Goal: Information Seeking & Learning: Learn about a topic

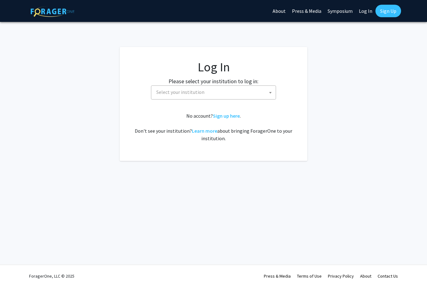
select select
click at [260, 89] on span "Select your institution" at bounding box center [215, 92] width 122 height 13
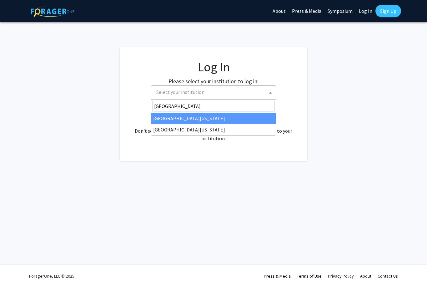
type input "university of mar"
select select "31"
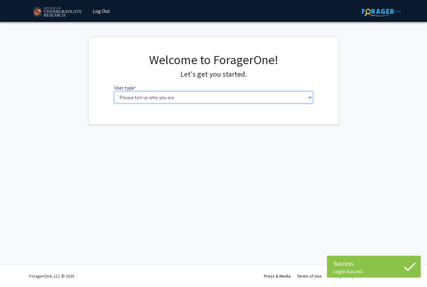
click at [205, 102] on select "Please tell us who you are Undergraduate Student Master's Student Doctoral Cand…" at bounding box center [213, 97] width 199 height 12
select select "1: undergrad"
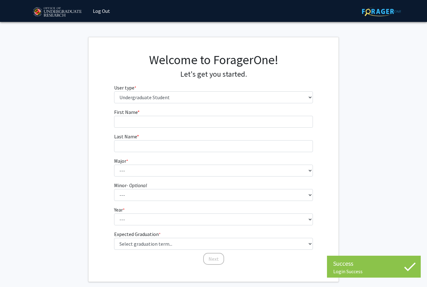
click at [238, 132] on form "First Name * required Last Name * required Major * required --- Accounting Aero…" at bounding box center [213, 183] width 199 height 151
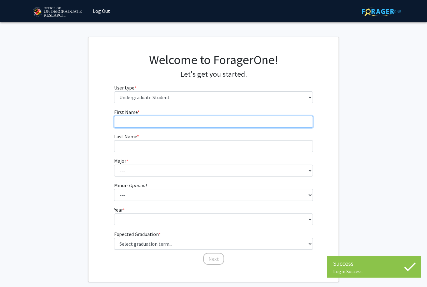
click at [272, 125] on input "First Name * required" at bounding box center [213, 122] width 199 height 12
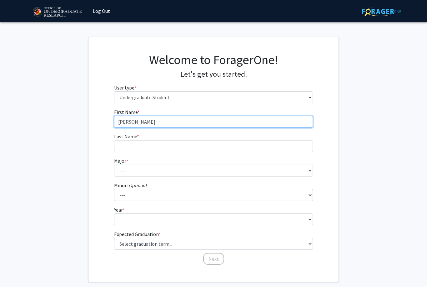
type input "[PERSON_NAME]"
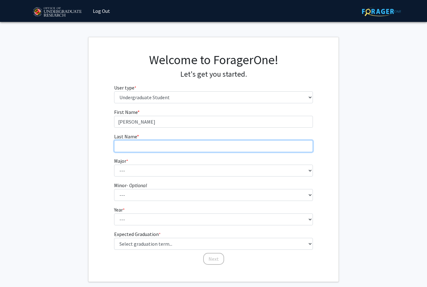
click at [211, 151] on input "Last Name * required" at bounding box center [213, 146] width 199 height 12
type input "[PERSON_NAME]"
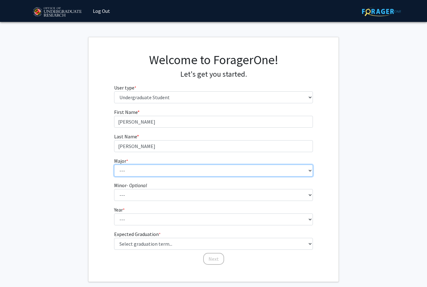
click at [210, 168] on select "--- Accounting Aerospace Engineering African American and Africana Studies Agri…" at bounding box center [213, 170] width 199 height 12
select select "17: 2318"
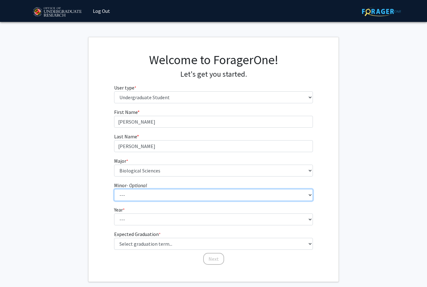
click at [234, 193] on select "--- Actuarial Mathematics Advanced Cybersecurity Experience for Students Africa…" at bounding box center [213, 195] width 199 height 12
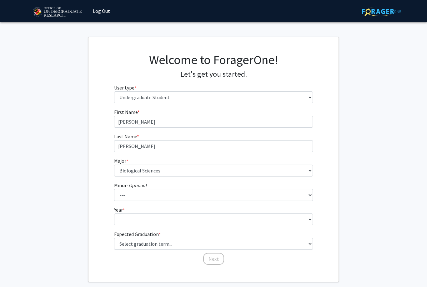
click at [353, 205] on fg-get-started "Welcome to ForagerOne! Let's get you started. User type * required Please tell …" at bounding box center [213, 159] width 427 height 245
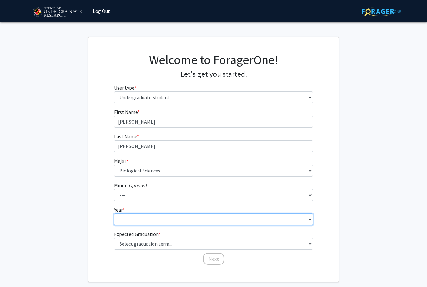
click at [238, 218] on select "--- First-year Sophomore Junior Senior Postbaccalaureate Certificate" at bounding box center [213, 219] width 199 height 12
click at [211, 221] on select "--- First-year Sophomore Junior Senior Postbaccalaureate Certificate" at bounding box center [213, 219] width 199 height 12
select select "3: junior"
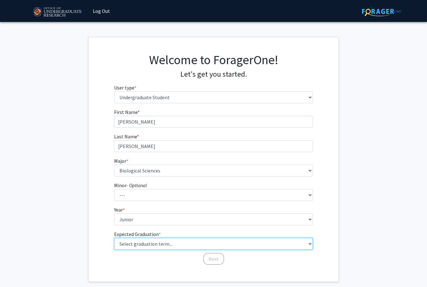
click at [240, 245] on select "Select graduation term... Spring 2025 Summer 2025 Fall 2025 Winter 2025 Spring …" at bounding box center [213, 244] width 199 height 12
select select "9: spring_2027"
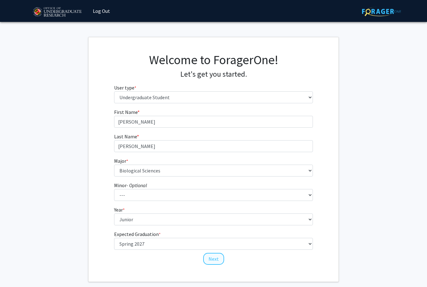
click at [215, 263] on button "Next" at bounding box center [213, 259] width 21 height 12
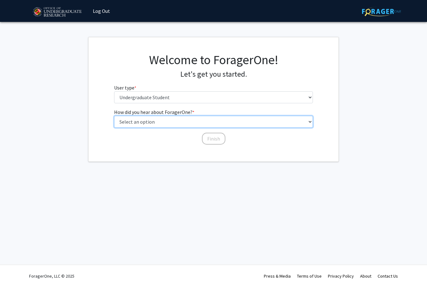
click at [234, 125] on select "Select an option Peer/student recommendation Faculty/staff recommendation Unive…" at bounding box center [213, 122] width 199 height 12
select select "5: other"
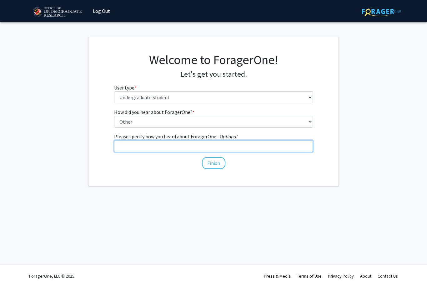
click at [285, 144] on input "Please specify how you heard about ForagerOne. - Optional" at bounding box center [213, 146] width 199 height 12
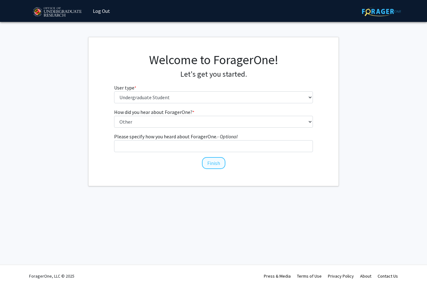
click at [221, 163] on button "Finish" at bounding box center [213, 163] width 23 height 12
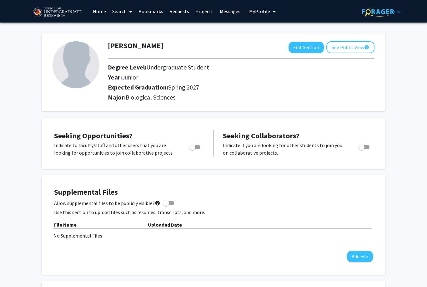
click at [199, 149] on label "Toggle" at bounding box center [194, 147] width 14 height 8
click at [192, 149] on input "Are you actively seeking opportunities?" at bounding box center [192, 149] width 0 height 0
checkbox input "true"
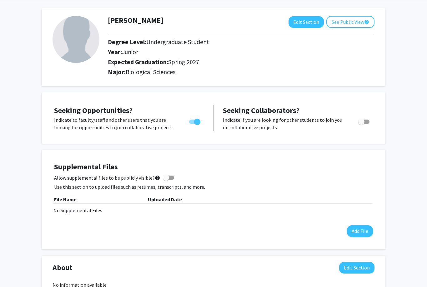
scroll to position [25, 0]
click at [166, 180] on label "Allow supplemental files to be publicly visible? help" at bounding box center [114, 178] width 120 height 8
click at [166, 180] on input "Allow supplemental files to be publicly visible? help" at bounding box center [166, 180] width 0 height 0
checkbox input "true"
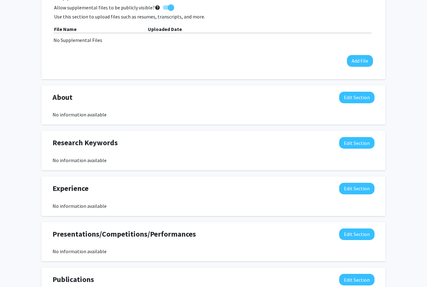
scroll to position [195, 0]
click at [363, 143] on button "Edit Section" at bounding box center [356, 143] width 35 height 12
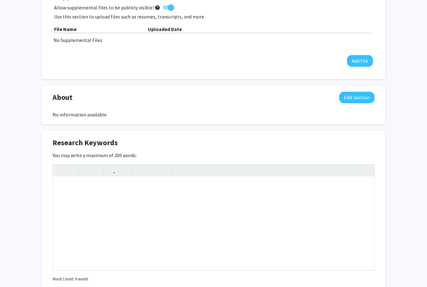
click at [415, 173] on div "[PERSON_NAME] Edit Section See Public View help Degree Level: Undergraduate Stu…" at bounding box center [213, 167] width 427 height 681
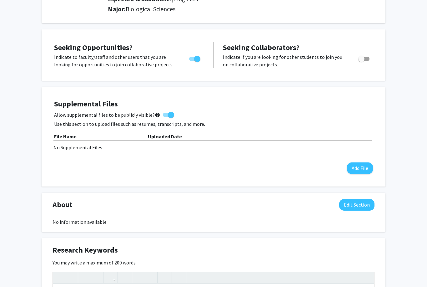
scroll to position [0, 0]
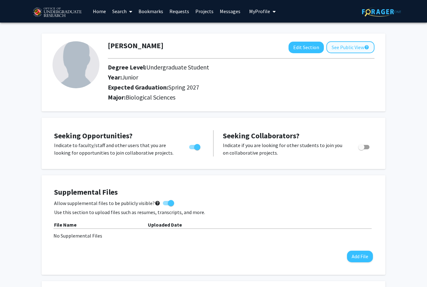
click at [347, 48] on button "See Public View help" at bounding box center [350, 47] width 48 height 12
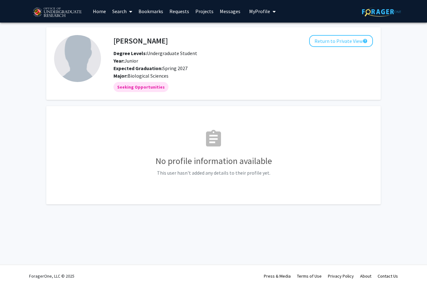
click at [201, 13] on link "Projects" at bounding box center [204, 11] width 24 height 22
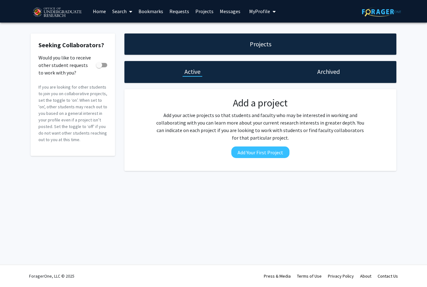
click at [115, 12] on link "Search" at bounding box center [122, 11] width 26 height 22
click at [145, 27] on span "Faculty/Staff" at bounding box center [132, 29] width 46 height 13
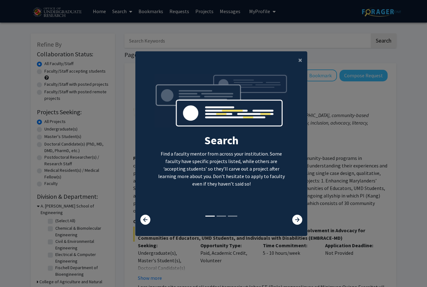
click at [303, 55] on modal-container "× Search Find a faculty mentor from across your institution. Some faculty have …" at bounding box center [213, 143] width 427 height 287
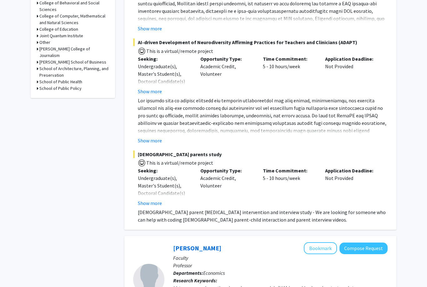
scroll to position [298, 0]
click at [148, 139] on button "Show more" at bounding box center [150, 141] width 24 height 8
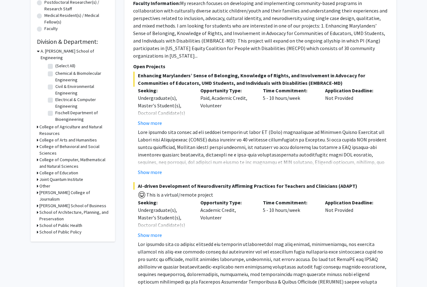
scroll to position [155, 0]
click at [151, 235] on button "Show more" at bounding box center [150, 235] width 24 height 8
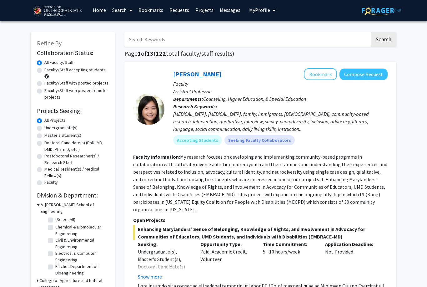
scroll to position [1, 0]
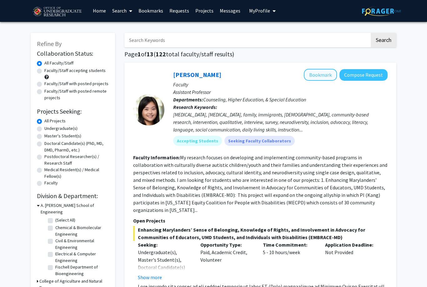
click at [324, 74] on button "Bookmark" at bounding box center [320, 75] width 33 height 12
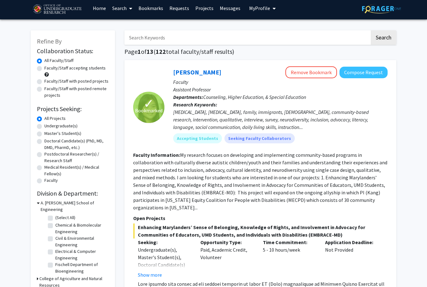
scroll to position [5, 0]
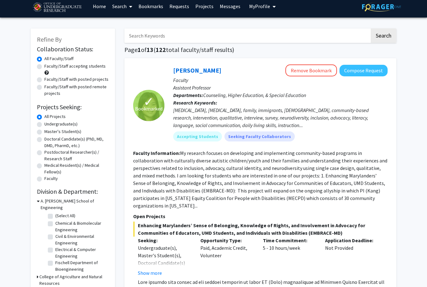
click at [44, 124] on label "Undergraduate(s)" at bounding box center [60, 124] width 33 height 7
click at [44, 124] on input "Undergraduate(s)" at bounding box center [46, 123] width 4 height 4
radio input "true"
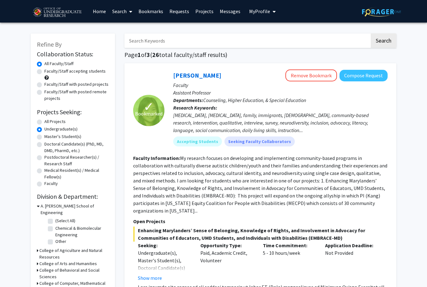
click at [63, 238] on label "Other" at bounding box center [60, 241] width 11 height 7
click at [59, 238] on input "Other" at bounding box center [57, 240] width 4 height 4
checkbox input "true"
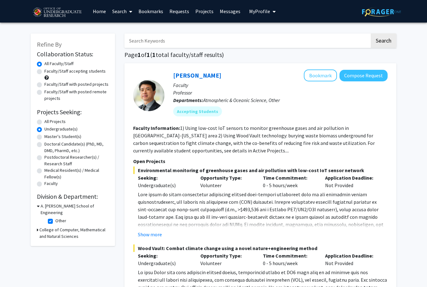
click at [51, 208] on h3 "A. [PERSON_NAME] School of Engineering" at bounding box center [75, 209] width 68 height 13
click at [91, 194] on h2 "Division & Department:" at bounding box center [73, 197] width 72 height 8
click at [74, 218] on h3 "College of Computer, Mathematical and Natural Sciences" at bounding box center [73, 222] width 69 height 13
click at [89, 193] on h2 "Division & Department:" at bounding box center [73, 197] width 72 height 8
click at [81, 207] on h3 "A. [PERSON_NAME] School of Engineering" at bounding box center [73, 209] width 69 height 13
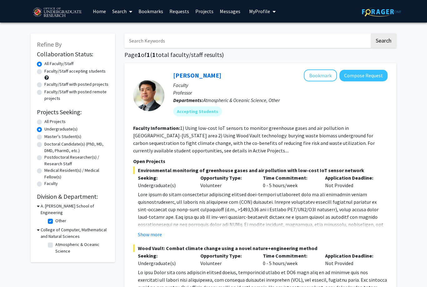
click at [55, 217] on label "Other" at bounding box center [60, 220] width 11 height 7
click at [55, 217] on input "Other" at bounding box center [57, 219] width 4 height 4
checkbox input "false"
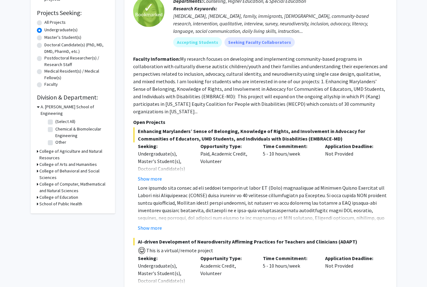
scroll to position [99, 0]
click at [73, 180] on h3 "College of Computer, Mathematical and Natural Sciences" at bounding box center [73, 186] width 69 height 13
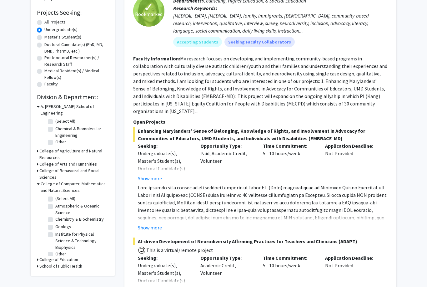
click at [80, 263] on h3 "School of Public Health" at bounding box center [60, 266] width 43 height 7
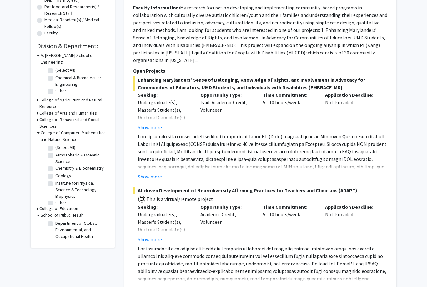
scroll to position [150, 0]
click at [55, 220] on label "Department of Global, Environmental, and Occupational Health" at bounding box center [81, 230] width 52 height 20
click at [55, 220] on input "Department of Global, Environmental, and Occupational Health" at bounding box center [57, 222] width 4 height 4
checkbox input "true"
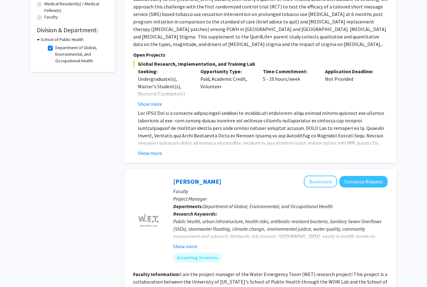
scroll to position [82, 0]
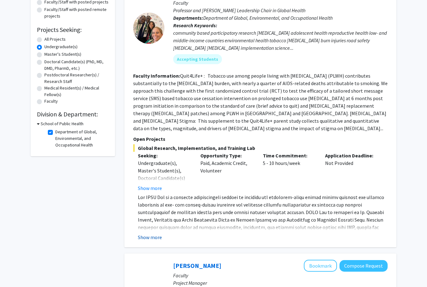
click at [148, 233] on button "Show more" at bounding box center [150, 237] width 24 height 8
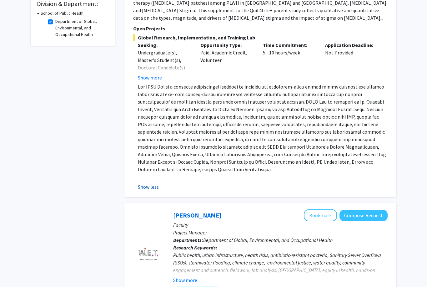
scroll to position [193, 0]
click at [145, 183] on button "Show less" at bounding box center [148, 187] width 21 height 8
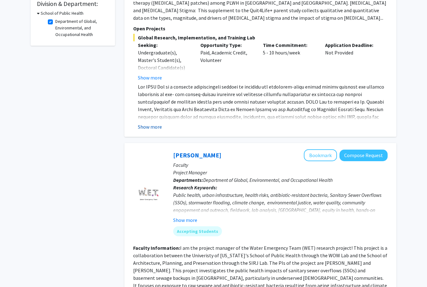
click at [154, 123] on button "Show more" at bounding box center [150, 127] width 24 height 8
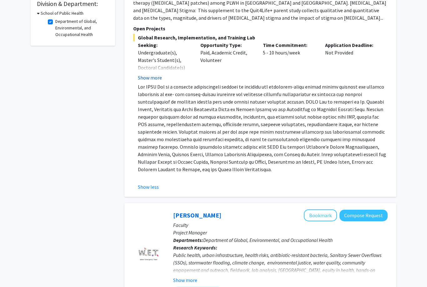
click at [155, 74] on button "Show more" at bounding box center [150, 78] width 24 height 8
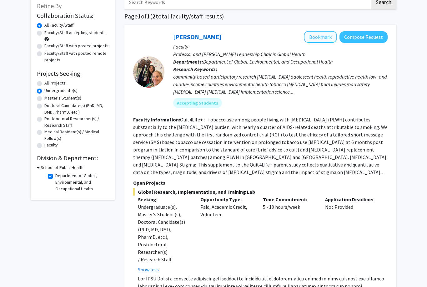
click at [324, 34] on button "Bookmark" at bounding box center [320, 37] width 33 height 12
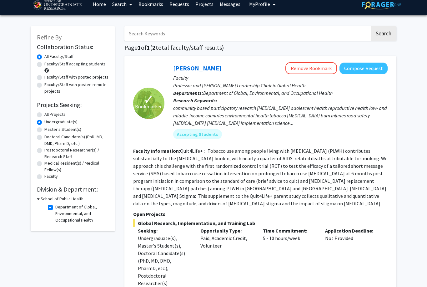
scroll to position [6, 0]
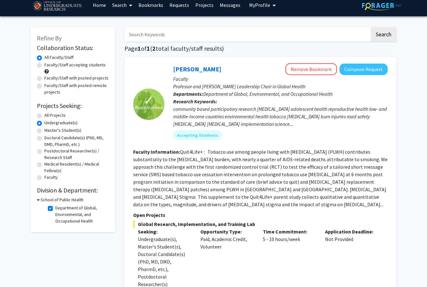
click at [240, 112] on div "community based participatory research [MEDICAL_DATA] adolescent health reprodu…" at bounding box center [280, 116] width 214 height 23
click at [237, 161] on fg-read-more "Quit4Life+ : Tobacco use among people living with [MEDICAL_DATA] (PLWH) contrib…" at bounding box center [260, 177] width 254 height 59
click at [373, 68] on button "Compose Request" at bounding box center [363, 69] width 48 height 12
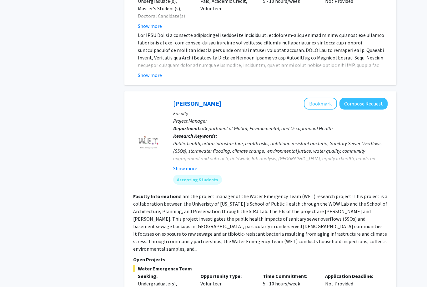
scroll to position [348, 0]
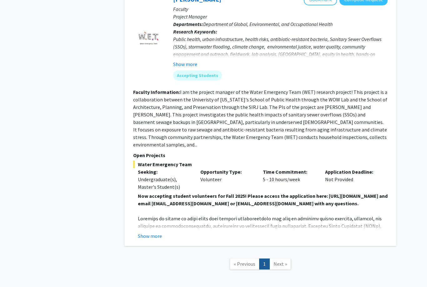
click at [279, 260] on span "Next »" at bounding box center [280, 263] width 13 height 6
click at [266, 258] on link "1" at bounding box center [264, 263] width 11 height 11
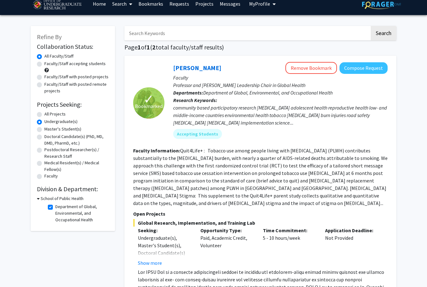
scroll to position [3, 0]
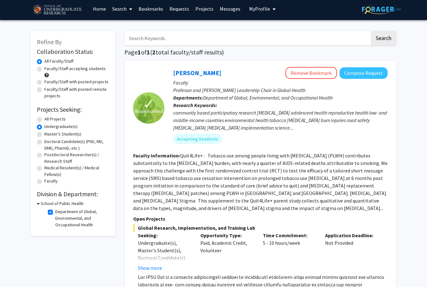
click at [55, 211] on label "Department of Global, Environmental, and Occupational Health" at bounding box center [81, 218] width 52 height 20
click at [55, 211] on input "Department of Global, Environmental, and Occupational Health" at bounding box center [57, 210] width 4 height 4
checkbox input "false"
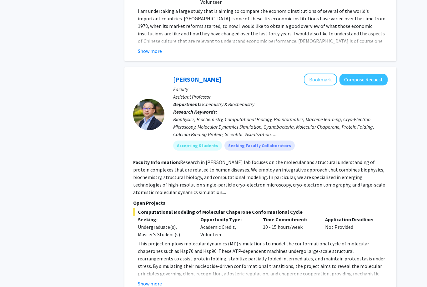
scroll to position [774, 0]
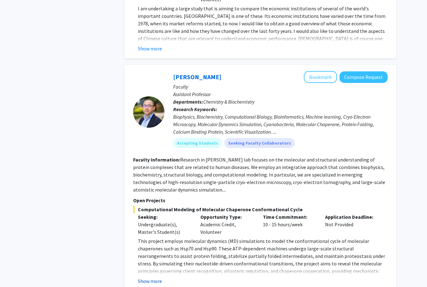
click at [158, 277] on button "Show more" at bounding box center [150, 281] width 24 height 8
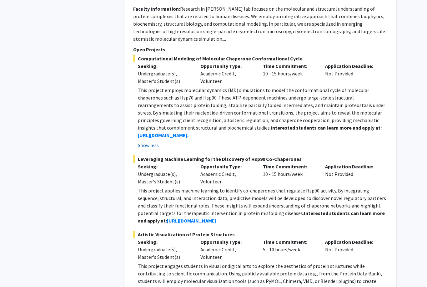
scroll to position [930, 0]
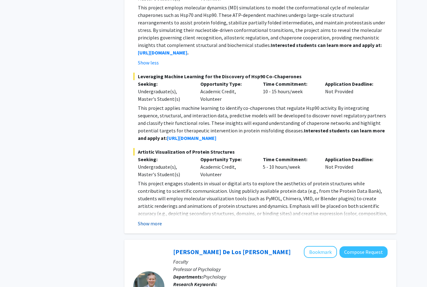
click at [150, 220] on button "Show more" at bounding box center [150, 224] width 24 height 8
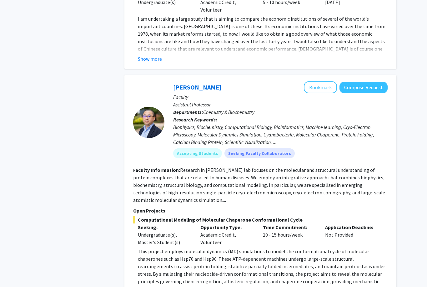
scroll to position [764, 0]
click at [326, 82] on button "Bookmark" at bounding box center [320, 88] width 33 height 12
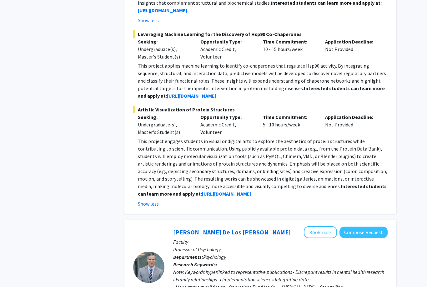
scroll to position [1067, 0]
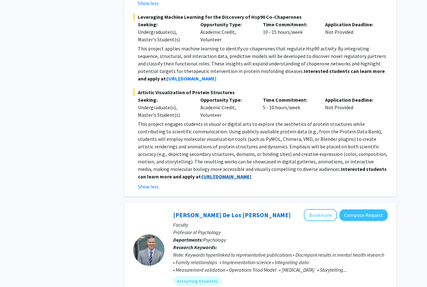
click at [202, 173] on strong "[URL][DOMAIN_NAME]" at bounding box center [226, 176] width 49 height 6
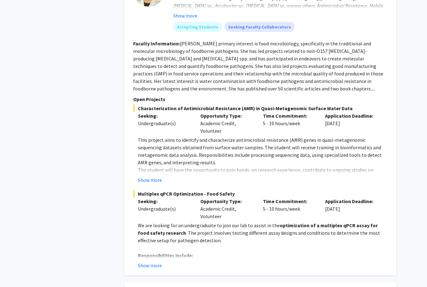
scroll to position [1587, 0]
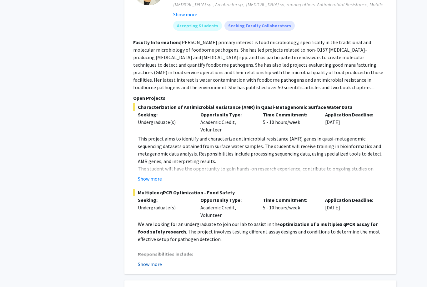
click at [153, 260] on button "Show more" at bounding box center [150, 264] width 24 height 8
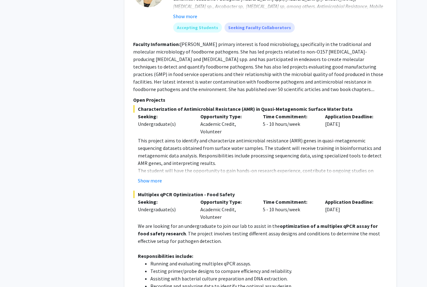
scroll to position [1558, 0]
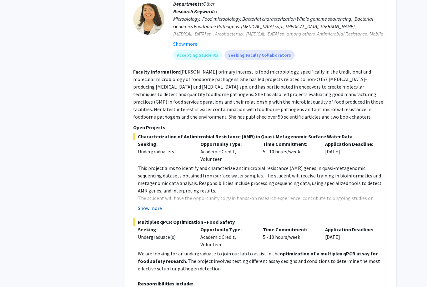
click at [152, 204] on button "Show more" at bounding box center [150, 208] width 24 height 8
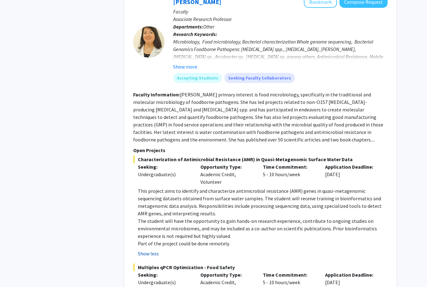
scroll to position [1534, 0]
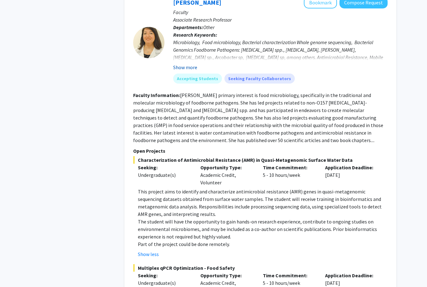
click at [183, 63] on button "Show more" at bounding box center [185, 67] width 24 height 8
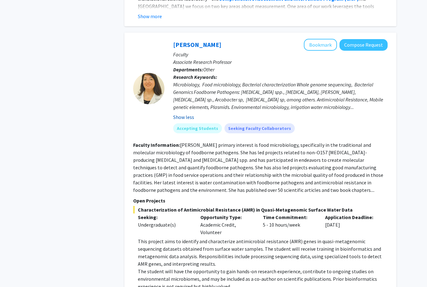
scroll to position [1492, 0]
click at [195, 41] on link "[PERSON_NAME]" at bounding box center [197, 45] width 48 height 8
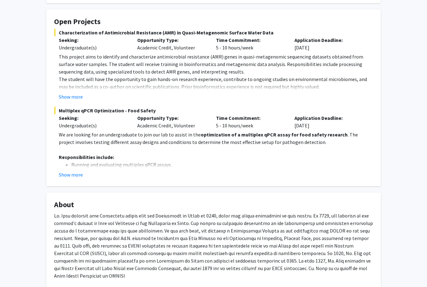
scroll to position [68, 0]
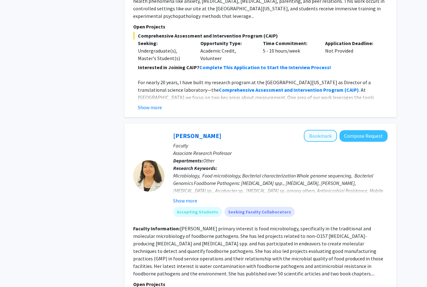
click at [318, 130] on button "Bookmark" at bounding box center [320, 136] width 33 height 12
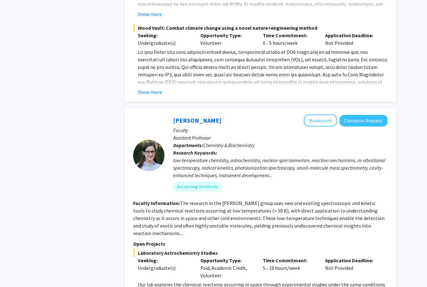
scroll to position [2332, 0]
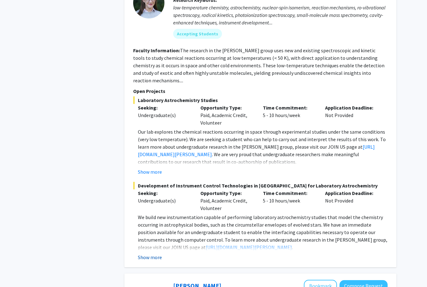
click at [148, 254] on button "Show more" at bounding box center [150, 258] width 24 height 8
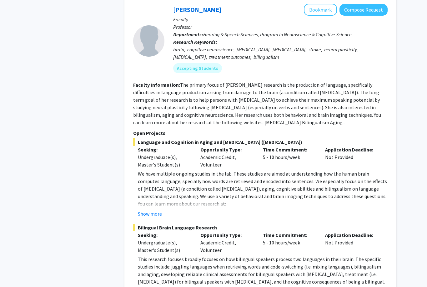
scroll to position [2880, 0]
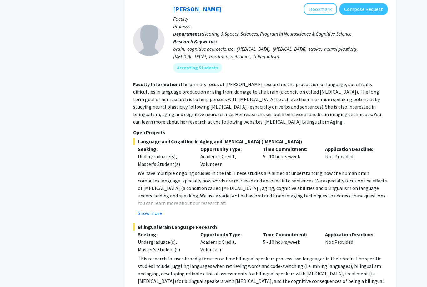
click at [159, 277] on fg-read-more "This research focuses broadly focuses on how bilingual speakers process two lan…" at bounding box center [260, 279] width 254 height 48
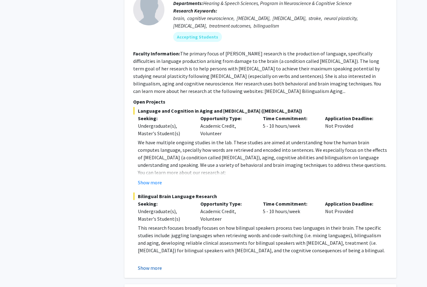
click at [149, 264] on button "Show more" at bounding box center [150, 268] width 24 height 8
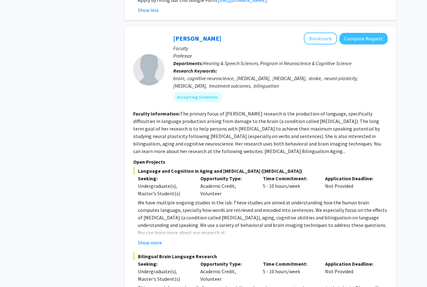
scroll to position [2851, 0]
click at [147, 229] on p "You can learn more about our research at:" at bounding box center [263, 233] width 250 height 8
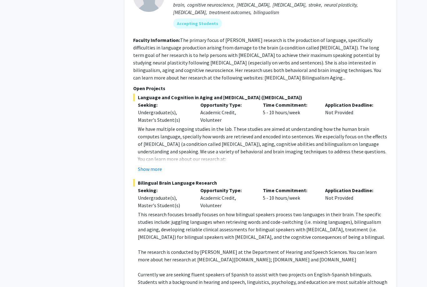
scroll to position [2925, 0]
click at [147, 165] on button "Show more" at bounding box center [150, 169] width 24 height 8
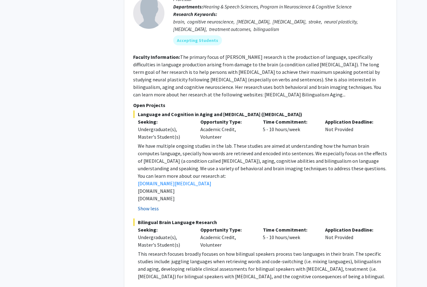
scroll to position [2901, 0]
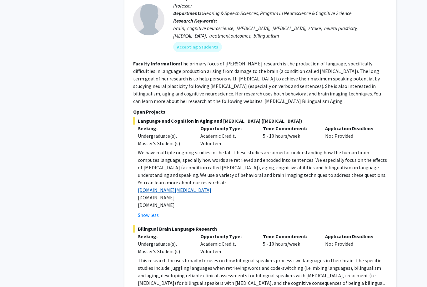
click at [163, 187] on link "[DOMAIN_NAME][MEDICAL_DATA]" at bounding box center [174, 190] width 73 height 6
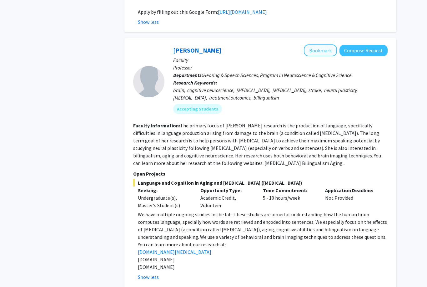
click at [324, 45] on button "Bookmark" at bounding box center [320, 51] width 33 height 12
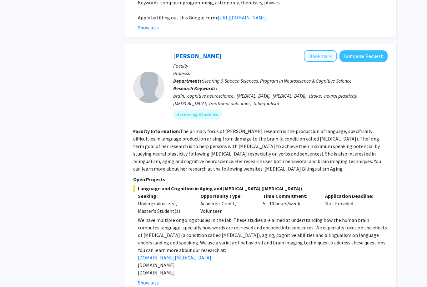
scroll to position [2827, 0]
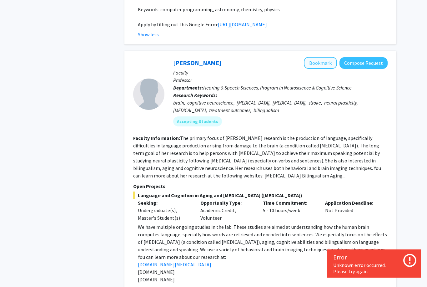
click at [319, 57] on button "Bookmark" at bounding box center [320, 63] width 33 height 12
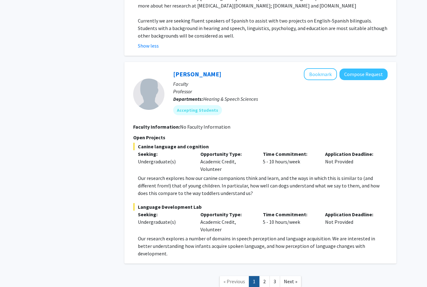
scroll to position [3203, 0]
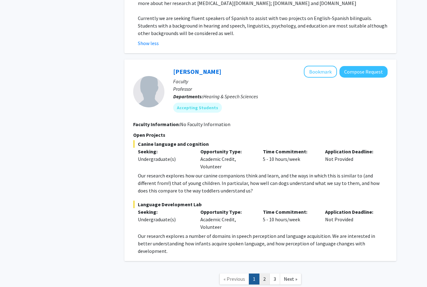
click at [265, 273] on link "2" at bounding box center [264, 278] width 11 height 11
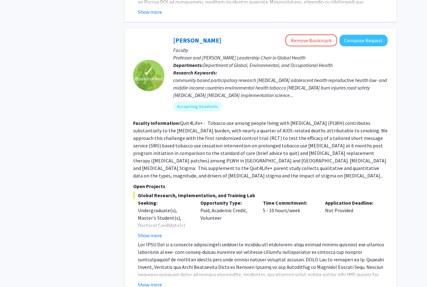
scroll to position [536, 0]
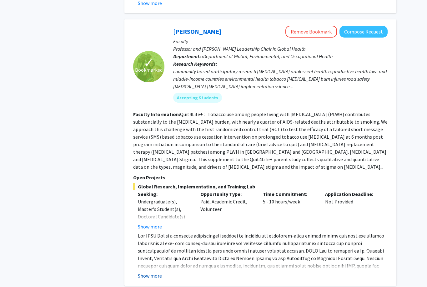
click at [153, 272] on button "Show more" at bounding box center [150, 276] width 24 height 8
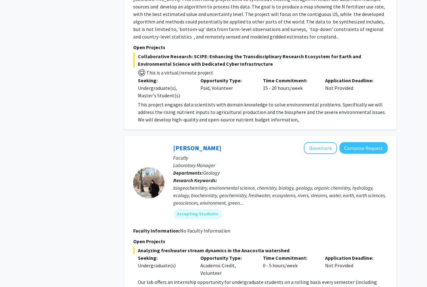
scroll to position [2168, 0]
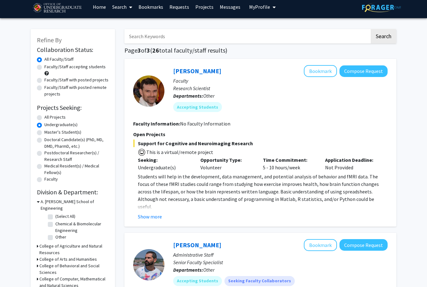
scroll to position [12, 0]
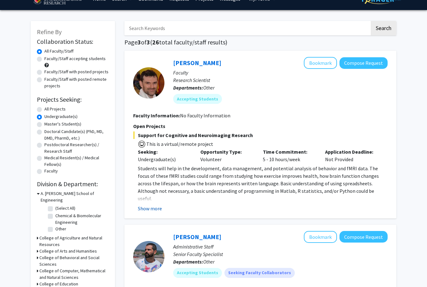
click at [154, 205] on button "Show more" at bounding box center [150, 209] width 24 height 8
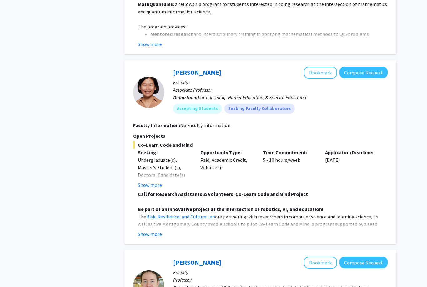
scroll to position [381, 0]
click at [156, 230] on button "Show more" at bounding box center [150, 234] width 24 height 8
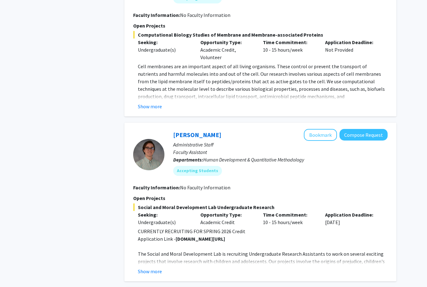
scroll to position [989, 0]
click at [158, 267] on button "Show more" at bounding box center [150, 271] width 24 height 8
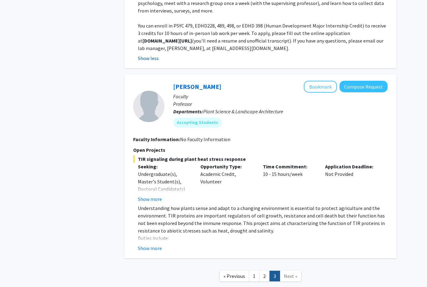
scroll to position [1268, 0]
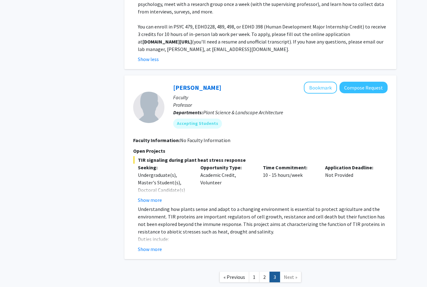
click at [291, 274] on span "Next »" at bounding box center [290, 277] width 13 height 6
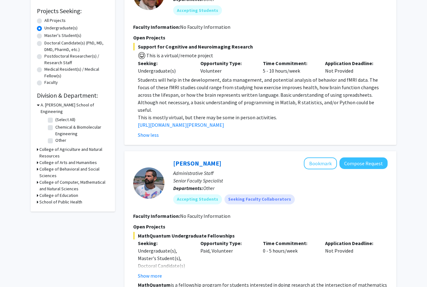
scroll to position [0, 0]
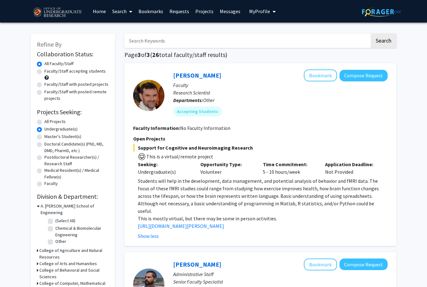
click at [322, 0] on div "Skip navigation Home Search Bookmarks Requests Projects Messages My Profile [PE…" at bounding box center [213, 11] width 375 height 23
click at [232, 12] on link "Messages" at bounding box center [230, 11] width 27 height 22
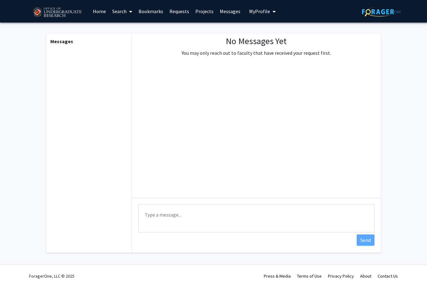
click at [97, 12] on link "Home" at bounding box center [99, 11] width 19 height 22
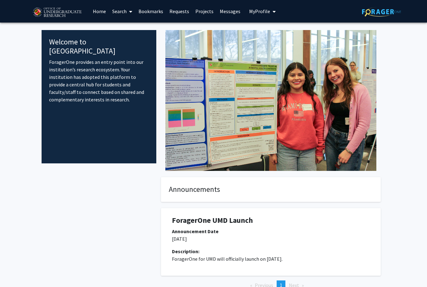
click at [30, 99] on fg-internal-home-page "Welcome to ForagerOne ForagerOne provides an entry point into our institution’s…" at bounding box center [213, 166] width 427 height 287
click at [117, 17] on link "Search" at bounding box center [122, 11] width 26 height 22
click at [147, 10] on link "Bookmarks" at bounding box center [150, 11] width 31 height 22
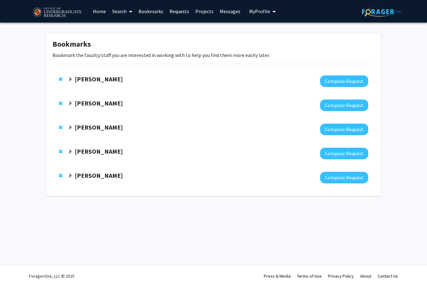
click at [180, 12] on link "Requests" at bounding box center [179, 11] width 26 height 22
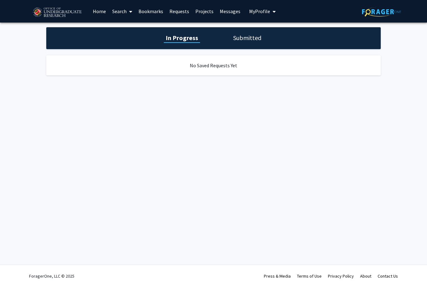
click at [240, 41] on h1 "Submitted" at bounding box center [247, 37] width 32 height 9
click at [208, 15] on link "Projects" at bounding box center [204, 11] width 24 height 22
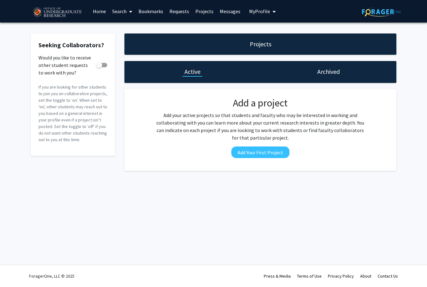
click at [229, 9] on link "Messages" at bounding box center [230, 11] width 27 height 22
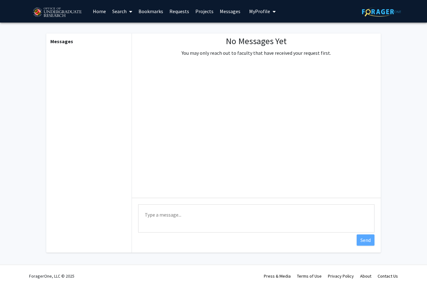
click at [260, 15] on button "My Profile" at bounding box center [262, 11] width 30 height 23
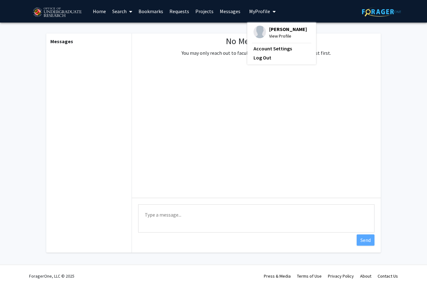
click at [263, 32] on img at bounding box center [260, 32] width 13 height 13
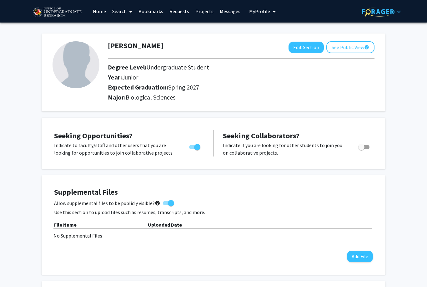
click at [123, 15] on link "Search" at bounding box center [122, 11] width 26 height 22
click at [76, 27] on div "[PERSON_NAME] Edit Section See Public View help Degree Level: Undergraduate Stu…" at bounding box center [214, 69] width 344 height 84
click at [103, 11] on link "Home" at bounding box center [99, 11] width 19 height 22
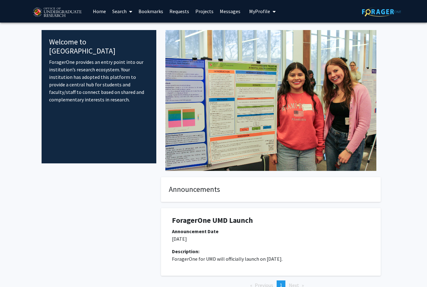
click at [131, 15] on span at bounding box center [130, 12] width 6 height 22
click at [160, 13] on link "Bookmarks" at bounding box center [150, 11] width 31 height 22
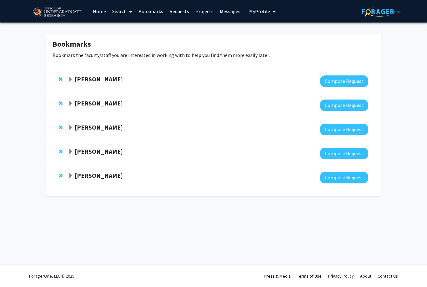
click at [178, 9] on link "Requests" at bounding box center [179, 11] width 26 height 22
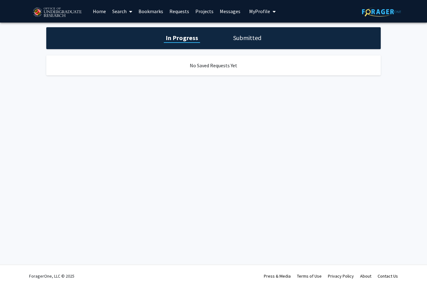
click at [206, 16] on link "Projects" at bounding box center [204, 11] width 24 height 22
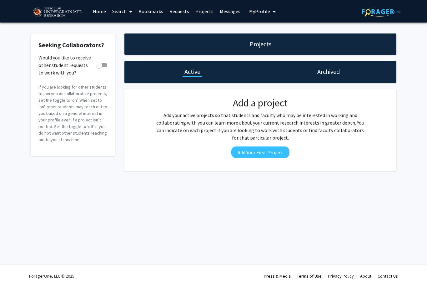
click at [225, 12] on link "Messages" at bounding box center [230, 11] width 27 height 22
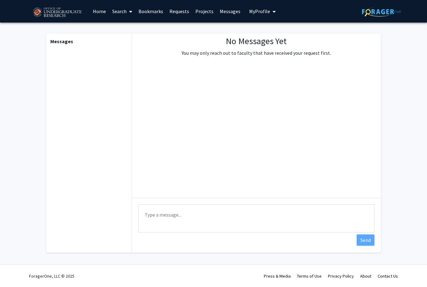
click at [128, 12] on span at bounding box center [130, 12] width 6 height 22
click at [147, 29] on span "Faculty/Staff" at bounding box center [132, 29] width 46 height 13
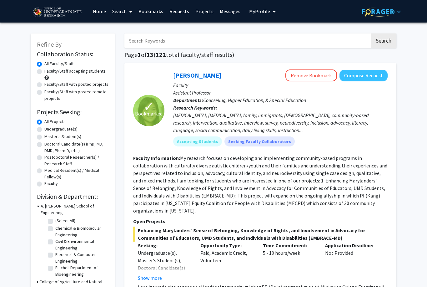
click at [156, 9] on link "Bookmarks" at bounding box center [150, 11] width 31 height 22
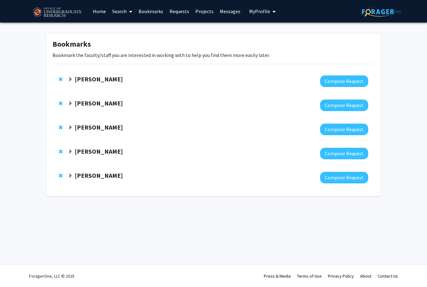
click at [123, 173] on strong "[PERSON_NAME]" at bounding box center [99, 175] width 48 height 8
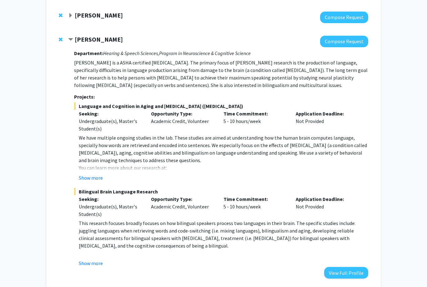
scroll to position [137, 0]
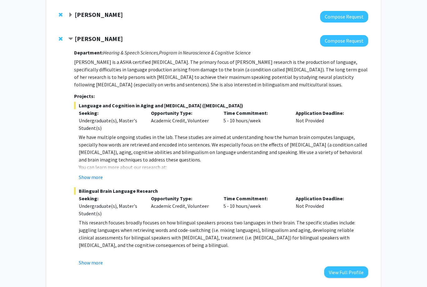
click at [103, 259] on div "Show more" at bounding box center [223, 263] width 289 height 8
click at [95, 178] on button "Show more" at bounding box center [91, 177] width 24 height 8
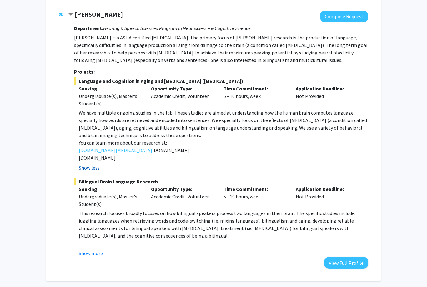
scroll to position [167, 0]
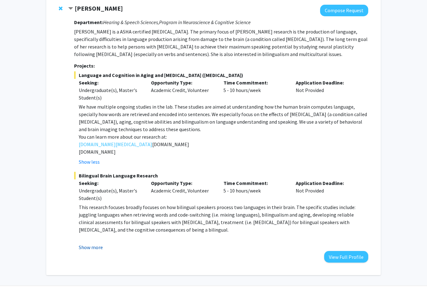
click at [94, 247] on button "Show more" at bounding box center [91, 247] width 24 height 8
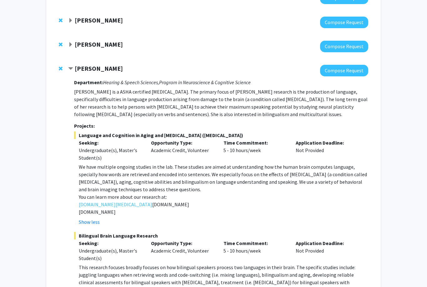
scroll to position [110, 0]
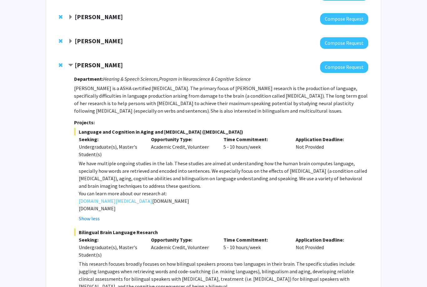
click at [102, 42] on strong "[PERSON_NAME]" at bounding box center [99, 41] width 48 height 8
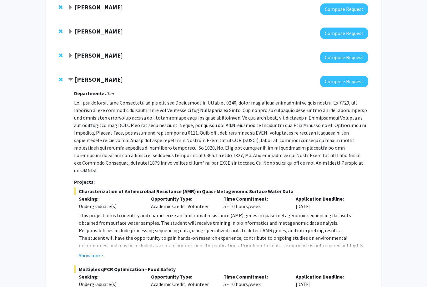
click at [94, 57] on strong "[PERSON_NAME]" at bounding box center [99, 56] width 48 height 8
